Goal: Information Seeking & Learning: Learn about a topic

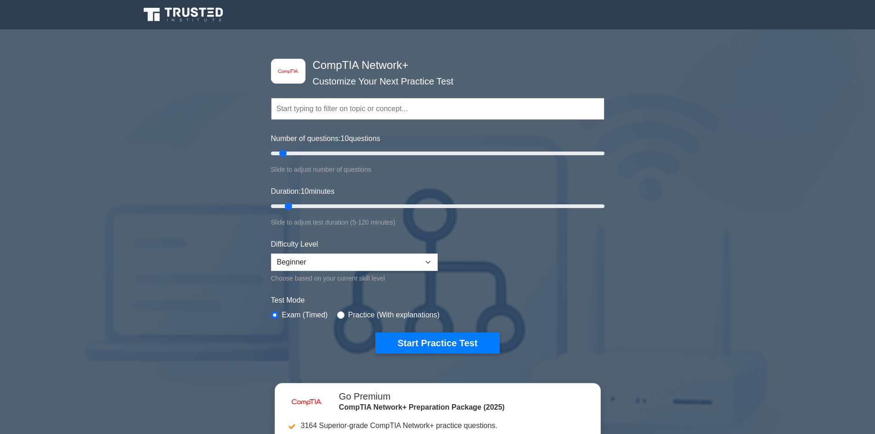
click at [421, 265] on div "Difficulty Level Beginner Intermediate Expert Choose based on your current skil…" at bounding box center [354, 261] width 167 height 45
click at [415, 262] on select "Beginner Intermediate Expert" at bounding box center [354, 262] width 167 height 17
click at [397, 333] on button "Start Practice Test" at bounding box center [437, 343] width 124 height 21
drag, startPoint x: 279, startPoint y: 149, endPoint x: 363, endPoint y: 148, distance: 84.1
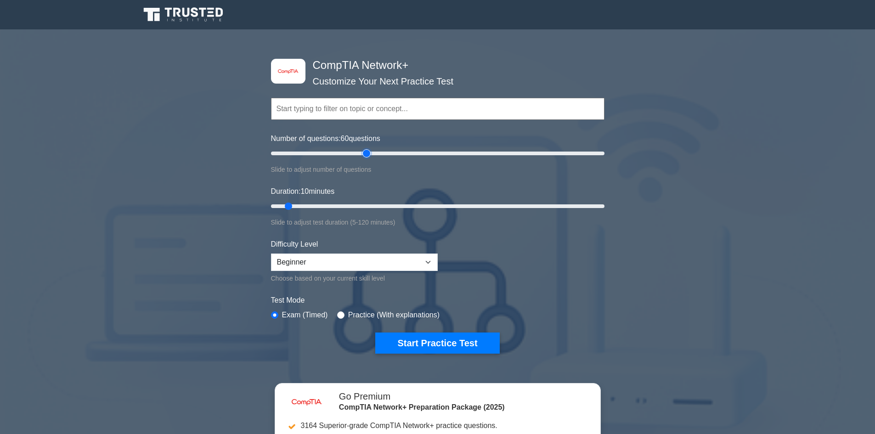
type input "60"
click at [363, 148] on input "Number of questions: 60 questions" at bounding box center [438, 153] width 334 height 11
drag, startPoint x: 289, startPoint y: 201, endPoint x: 437, endPoint y: 201, distance: 147.0
type input "60"
click at [437, 201] on input "Duration: 60 minutes" at bounding box center [438, 206] width 334 height 11
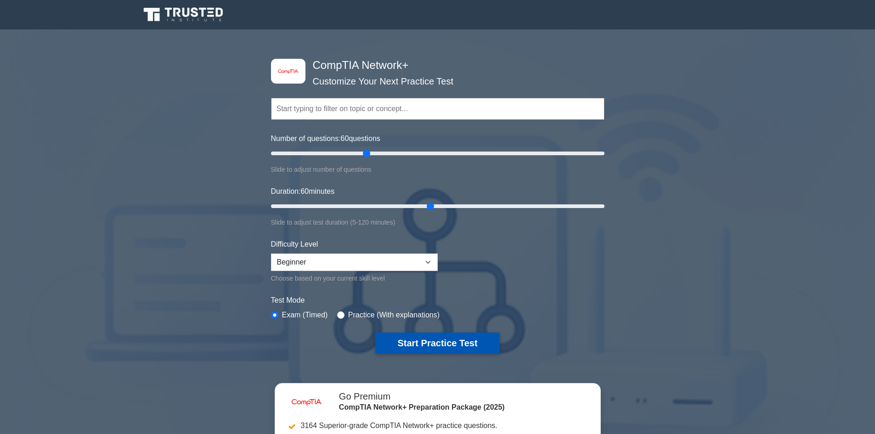
click at [408, 333] on button "Start Practice Test" at bounding box center [437, 343] width 124 height 21
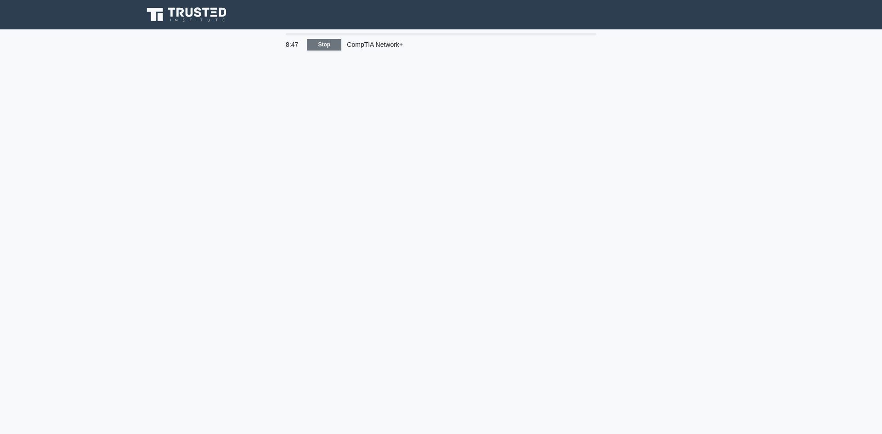
click at [324, 39] on link "Stop" at bounding box center [324, 44] width 34 height 11
